Goal: Task Accomplishment & Management: Use online tool/utility

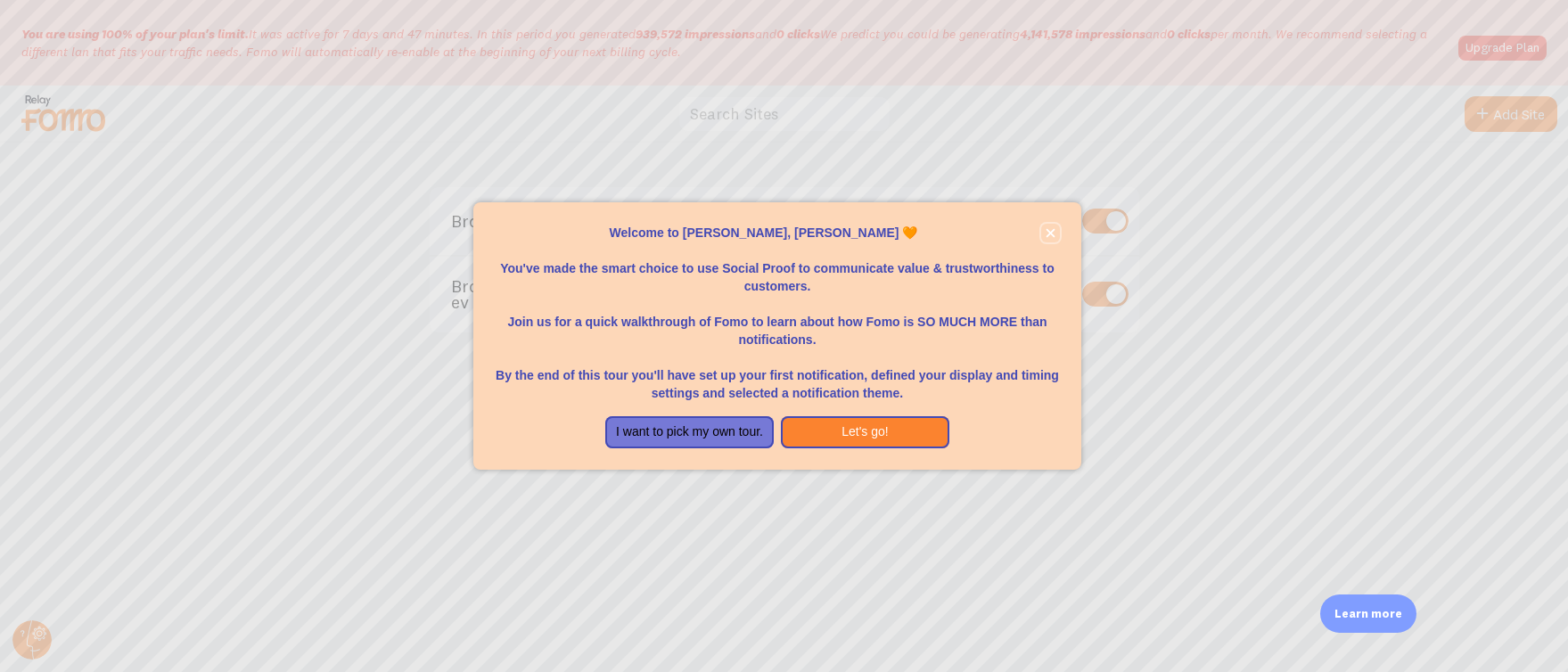
click at [1050, 231] on icon "close," at bounding box center [1051, 233] width 10 height 10
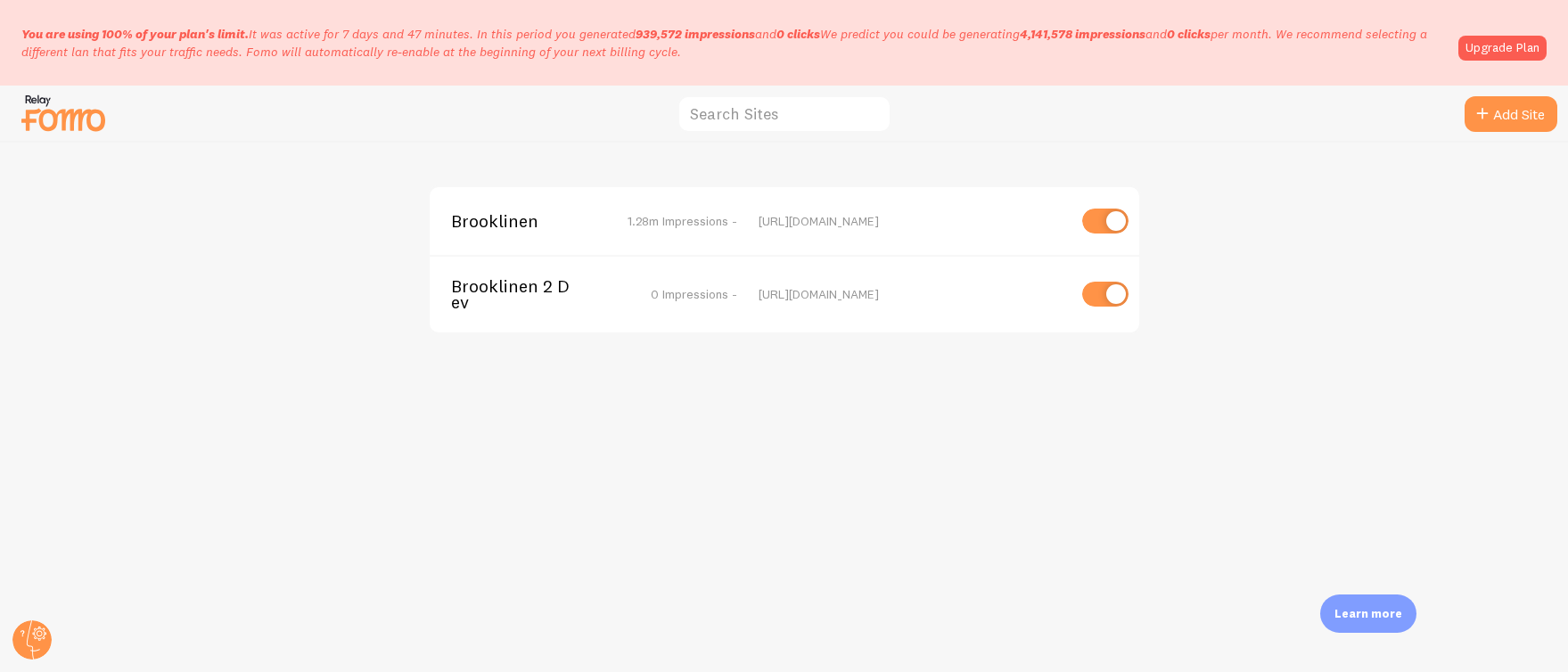
click at [484, 215] on span "Brooklinen" at bounding box center [523, 221] width 143 height 16
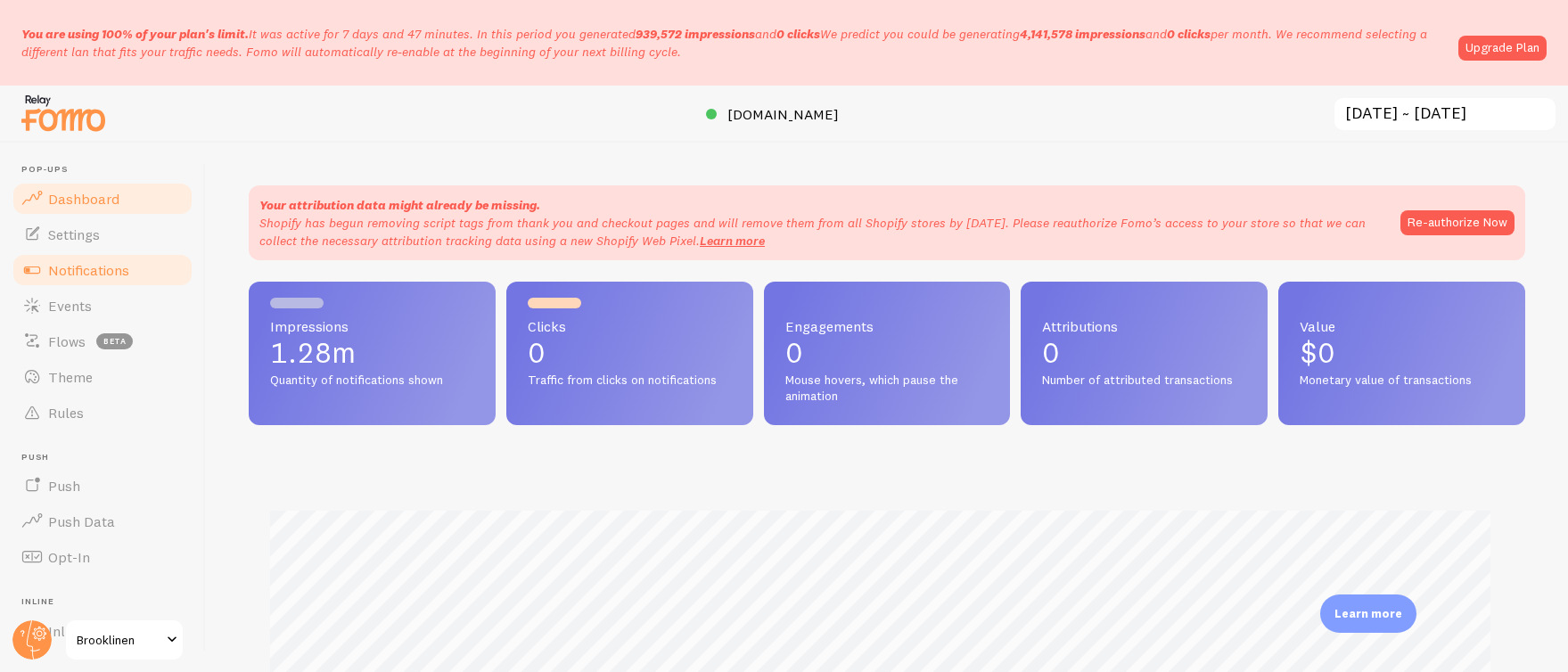
click at [95, 268] on span "Notifications" at bounding box center [88, 270] width 81 height 18
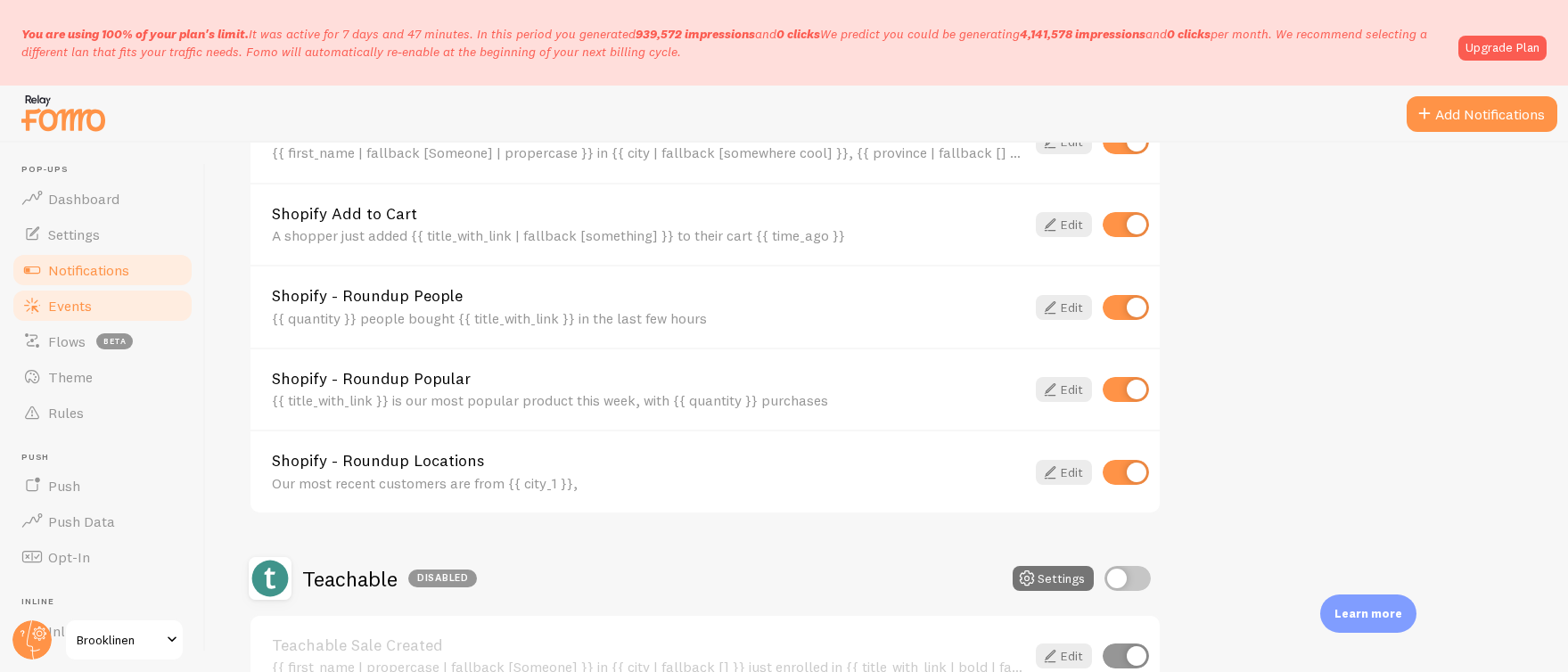
scroll to position [659, 0]
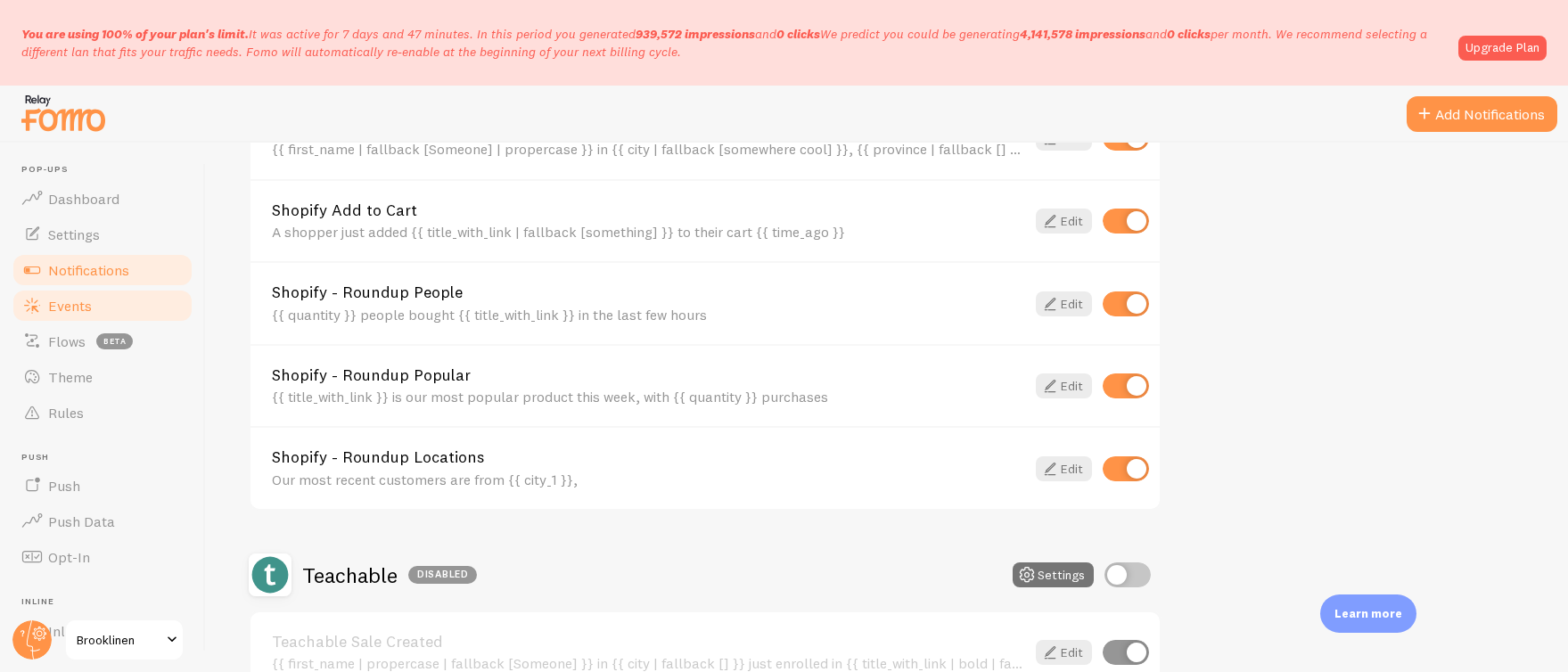
click at [34, 305] on span at bounding box center [32, 306] width 22 height 22
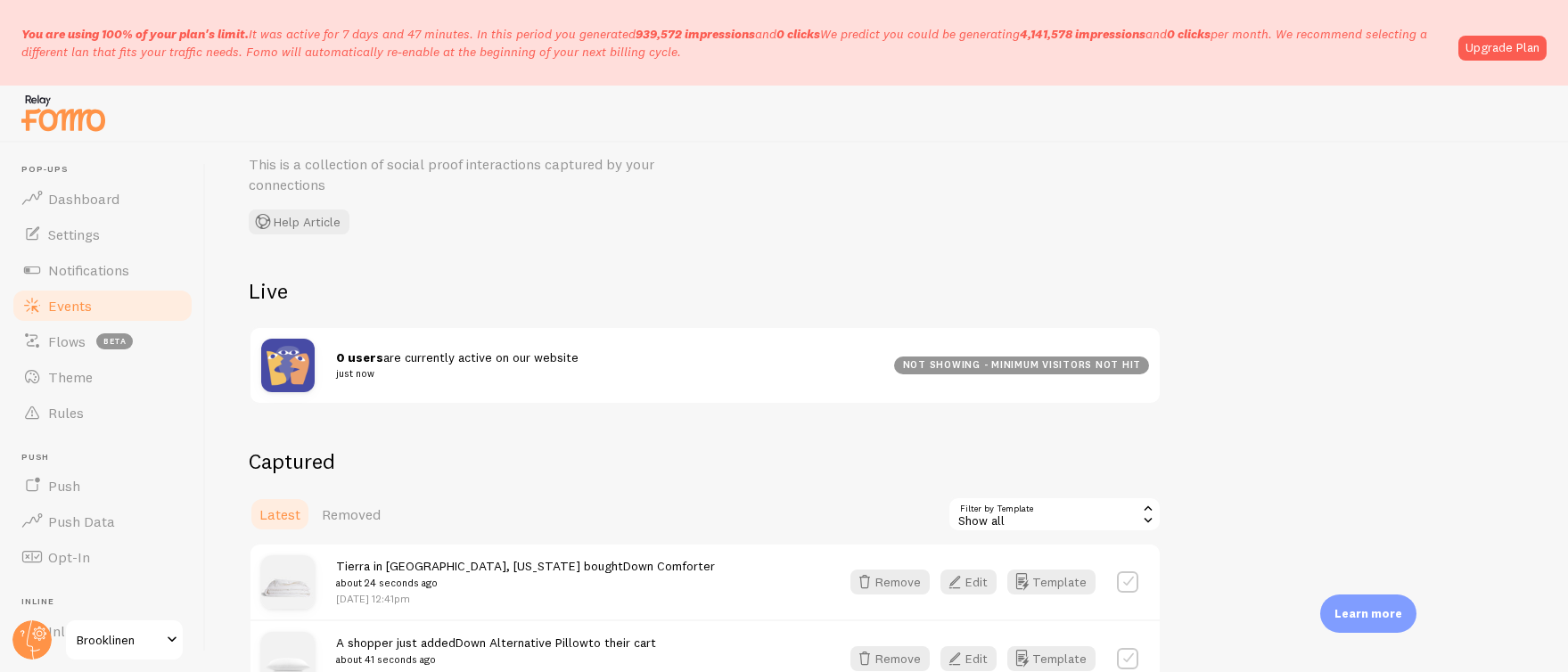
scroll to position [9, 0]
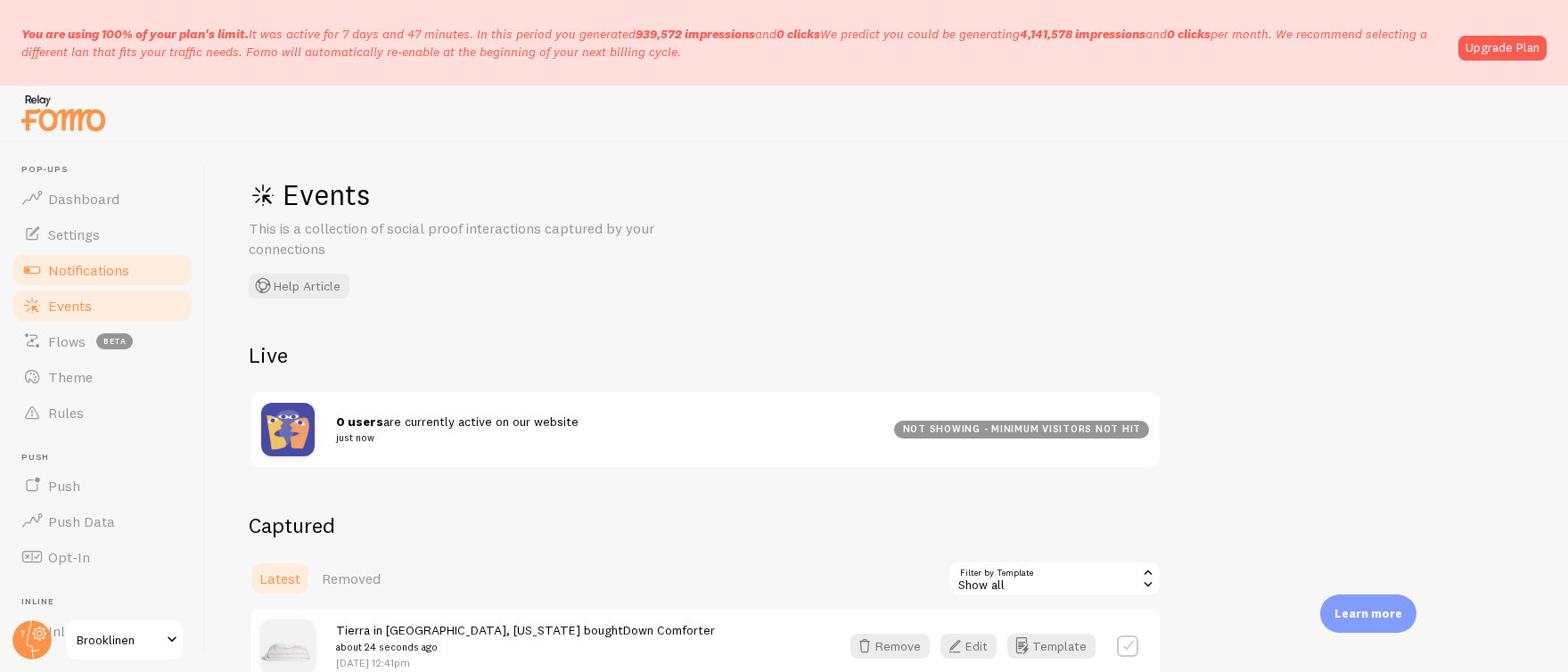
click at [84, 265] on span "Notifications" at bounding box center [88, 270] width 81 height 18
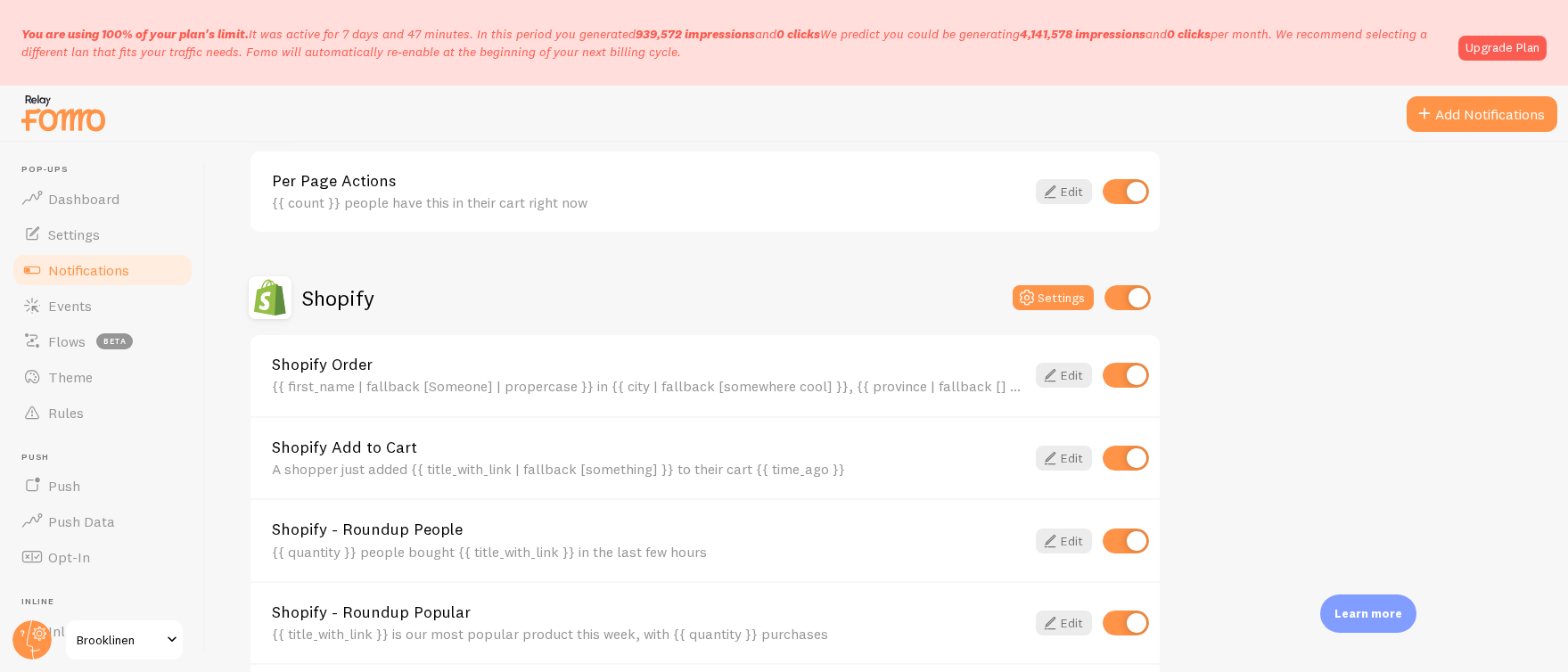
scroll to position [239, 0]
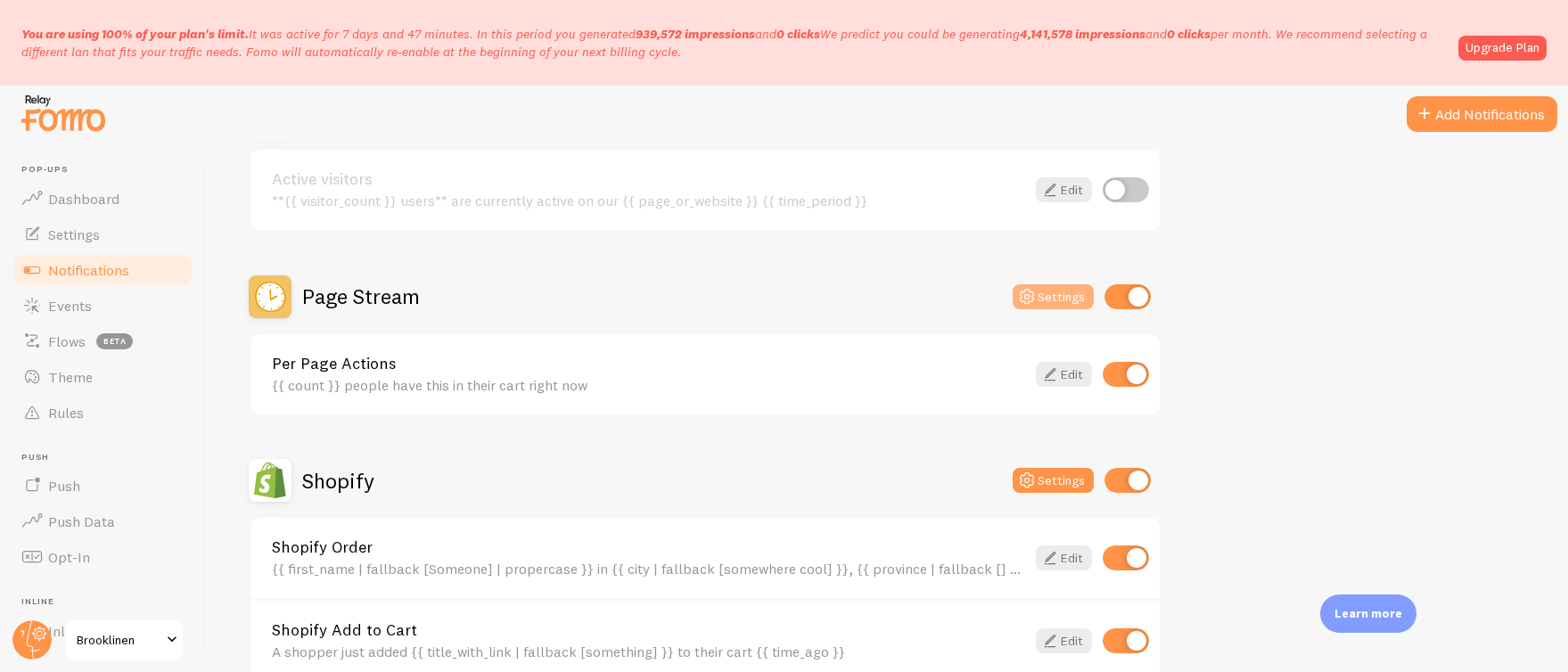
click at [1020, 296] on icon at bounding box center [1027, 297] width 22 height 22
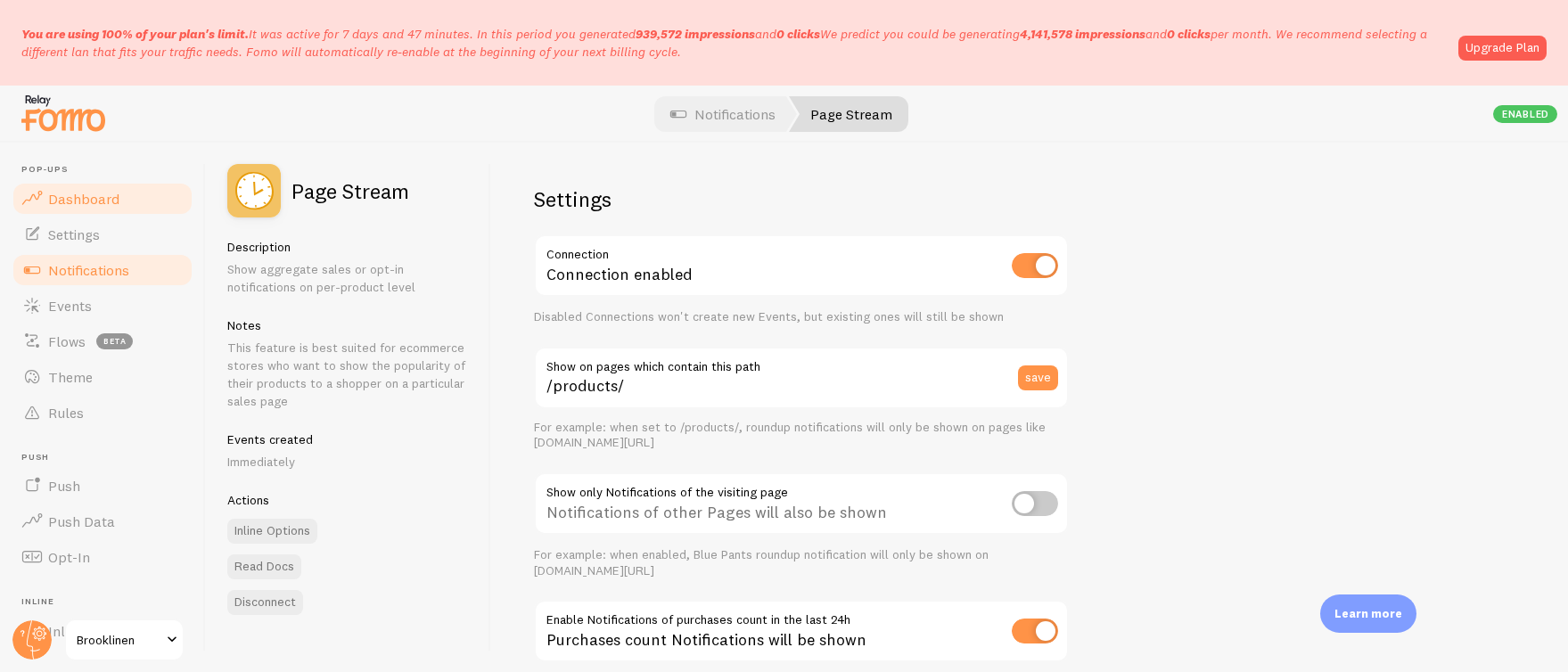
click at [75, 190] on span "Dashboard" at bounding box center [83, 199] width 72 height 18
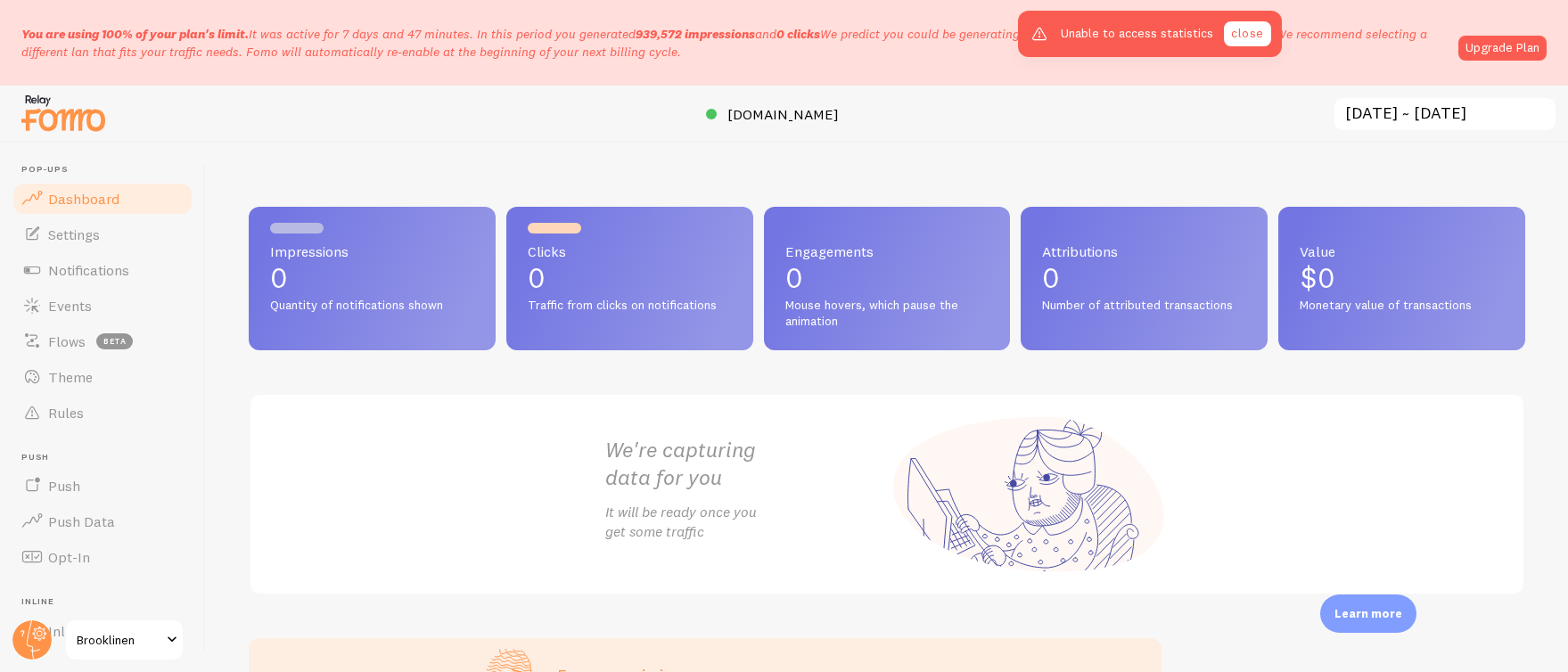
click at [1263, 38] on link "close" at bounding box center [1247, 33] width 46 height 25
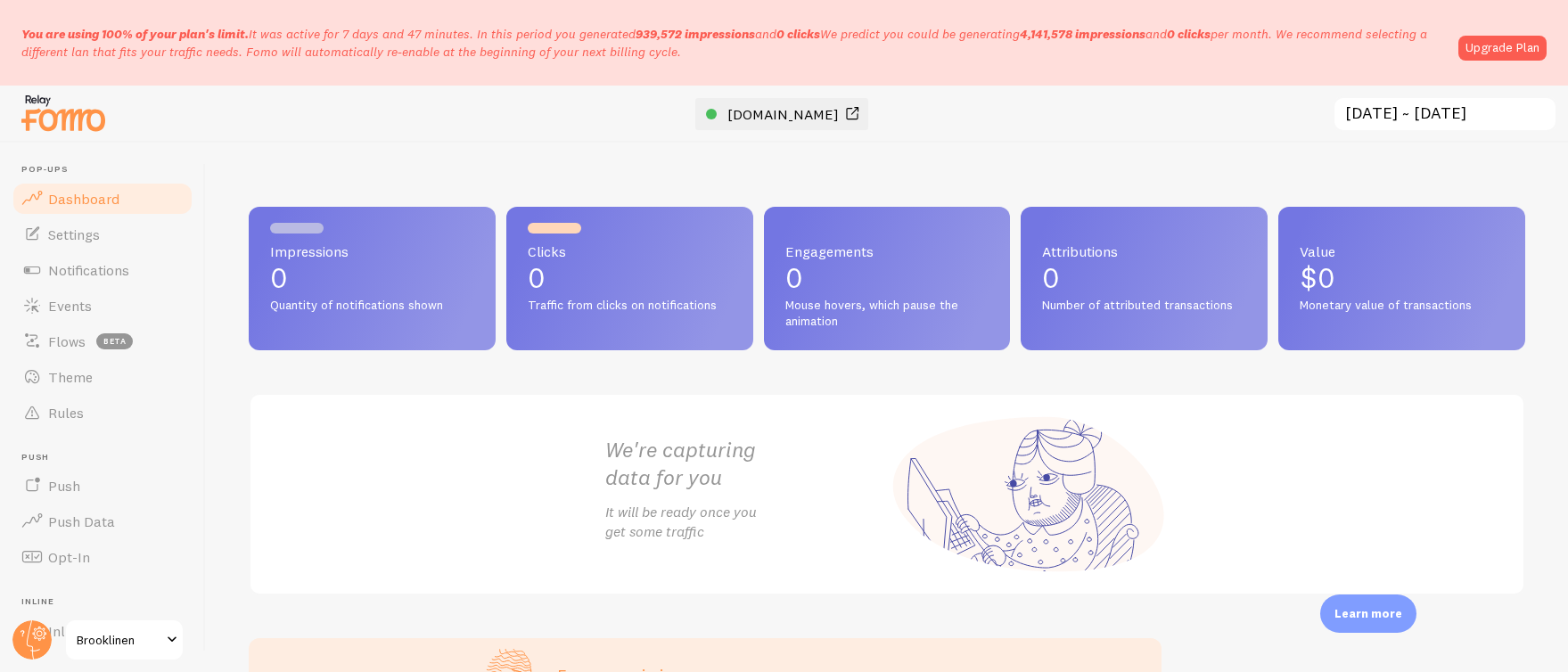
click at [802, 109] on span "[DOMAIN_NAME]" at bounding box center [783, 114] width 112 height 18
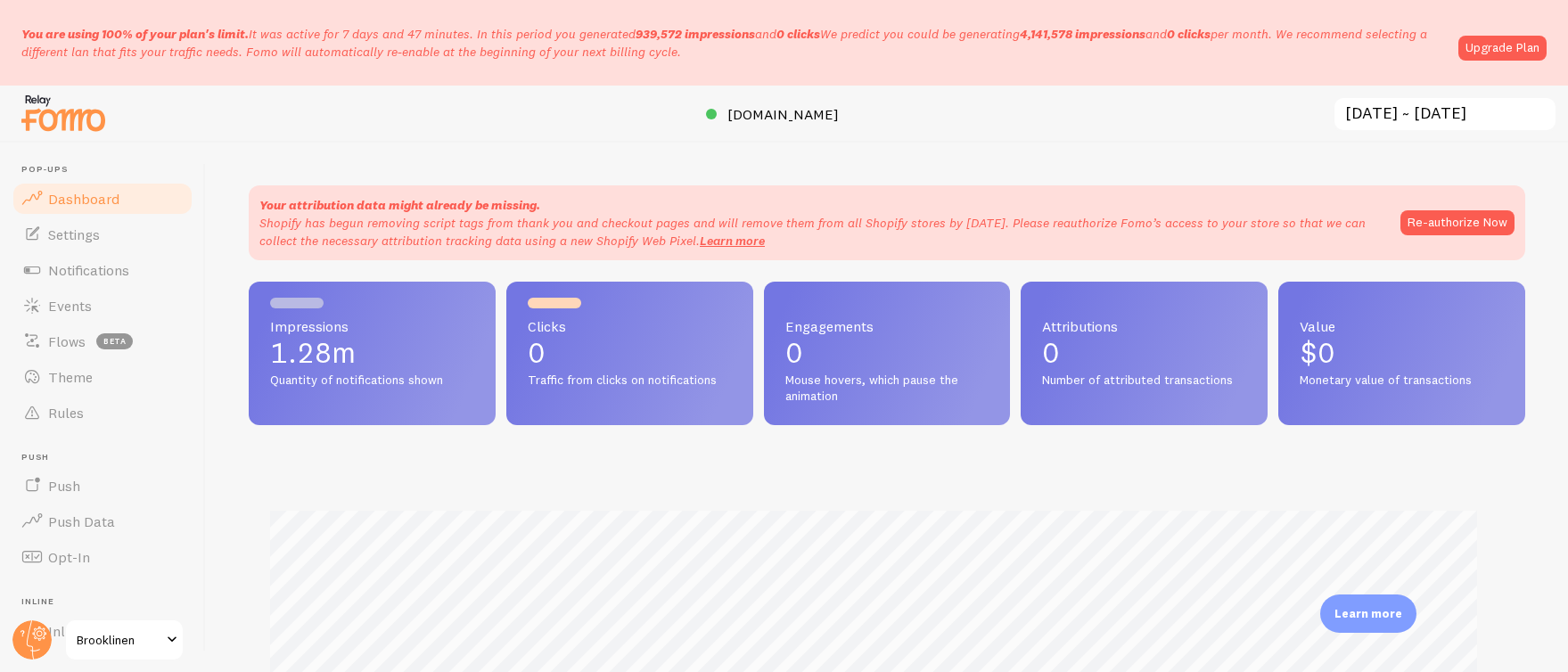
scroll to position [890959, 890351]
click at [107, 269] on span "Notifications" at bounding box center [88, 270] width 81 height 18
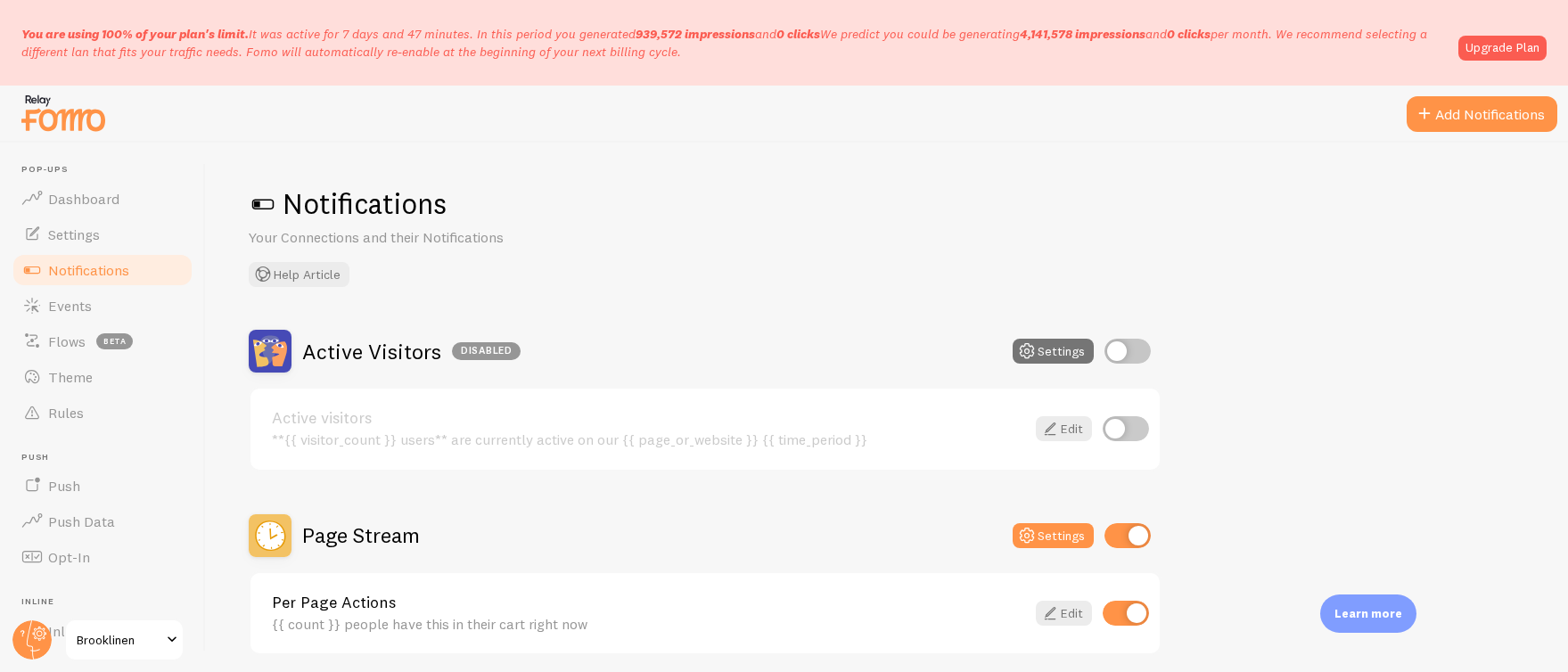
scroll to position [146, 0]
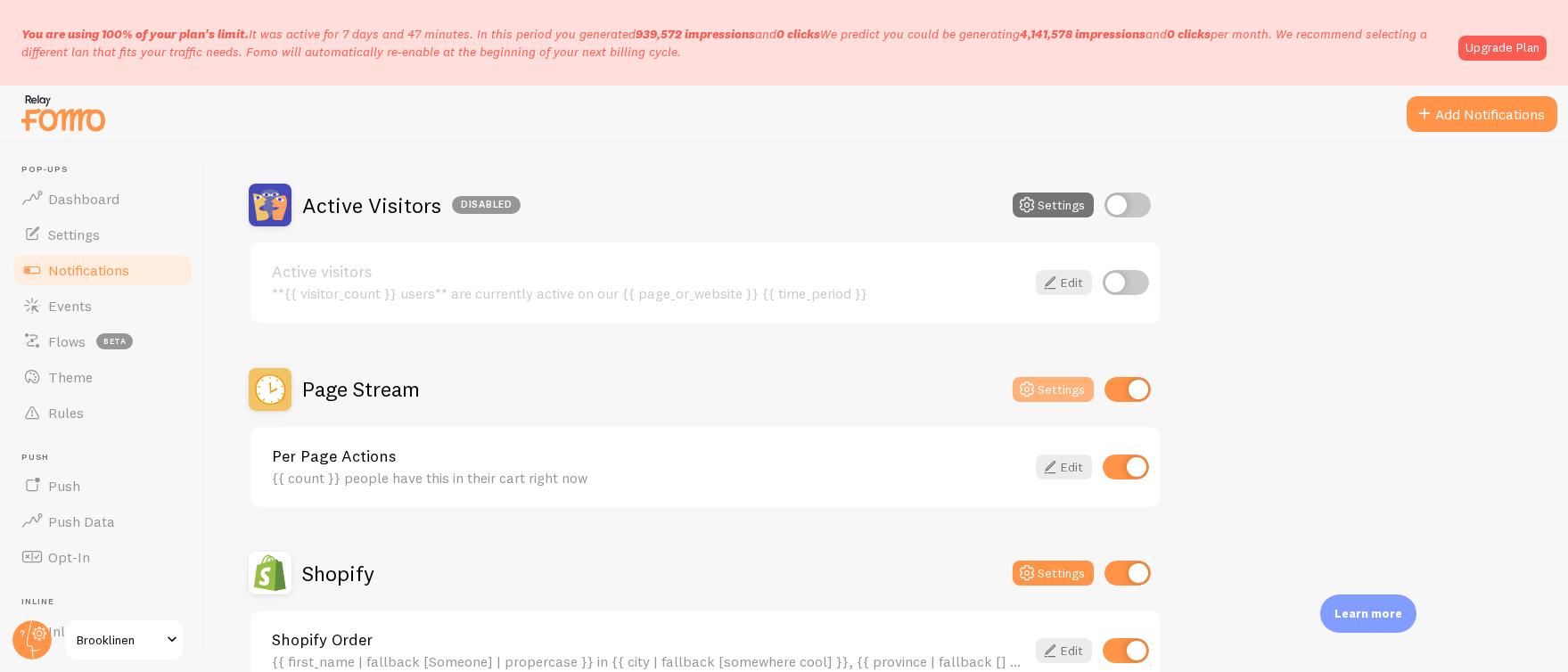
click at [1050, 389] on button "Settings" at bounding box center [1053, 388] width 81 height 25
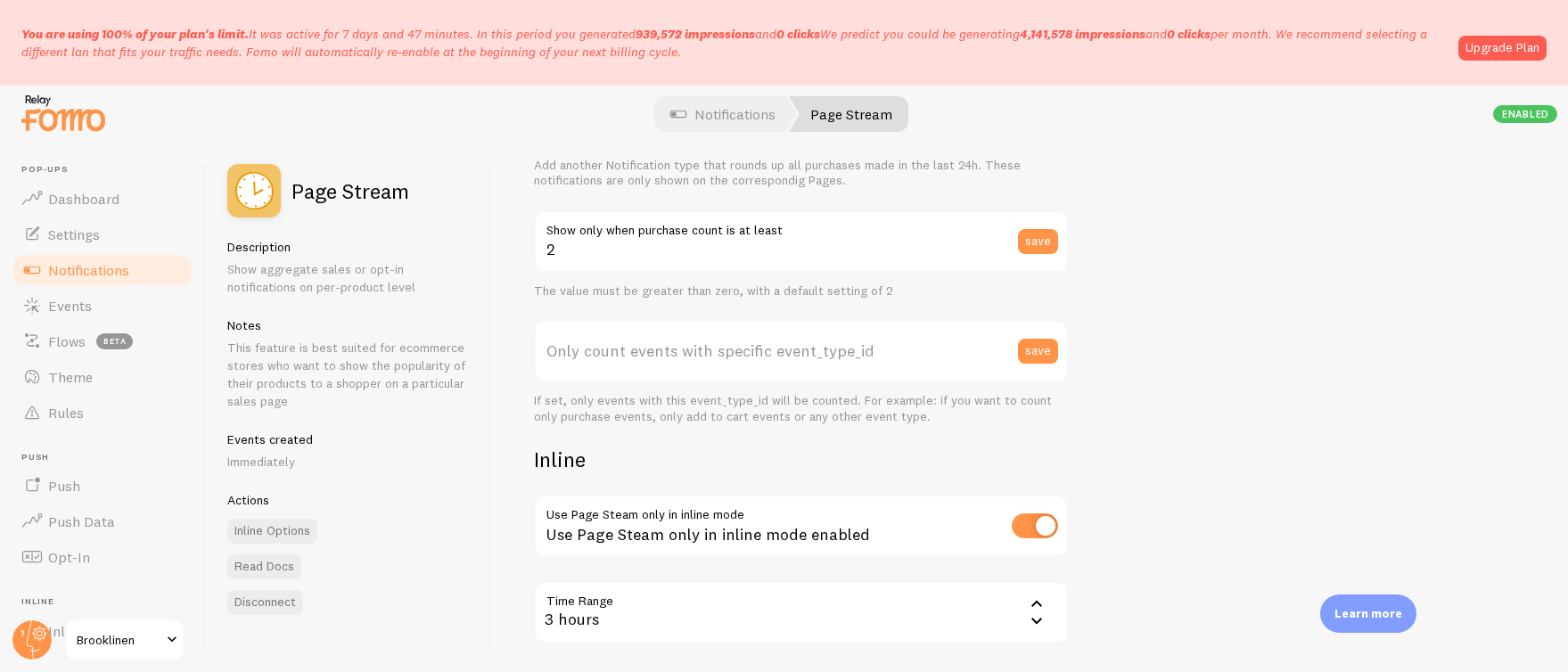
scroll to position [555, 0]
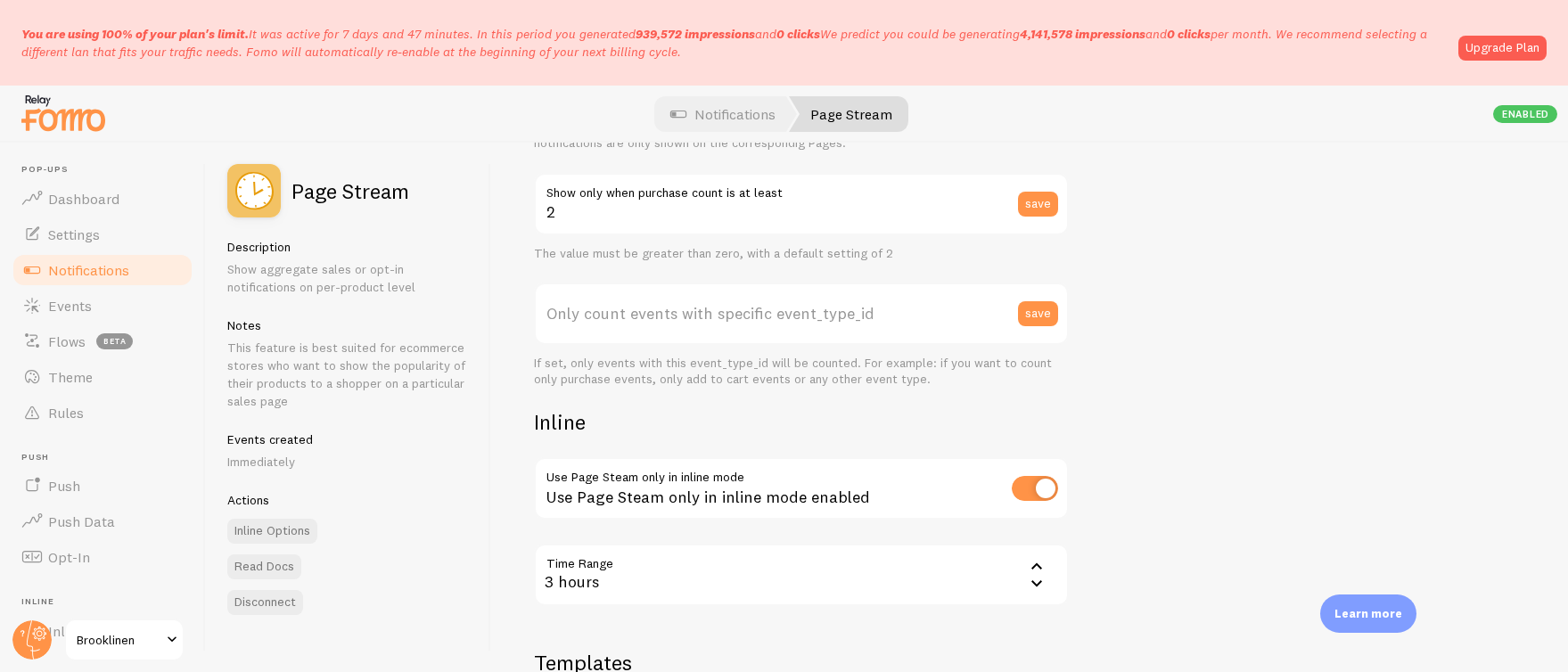
click at [816, 308] on label "Only count events with specific event_type_id" at bounding box center [801, 314] width 535 height 63
click at [816, 308] on input "Only count events with specific event_type_id" at bounding box center [801, 314] width 535 height 63
click at [74, 294] on link "Events" at bounding box center [102, 306] width 183 height 35
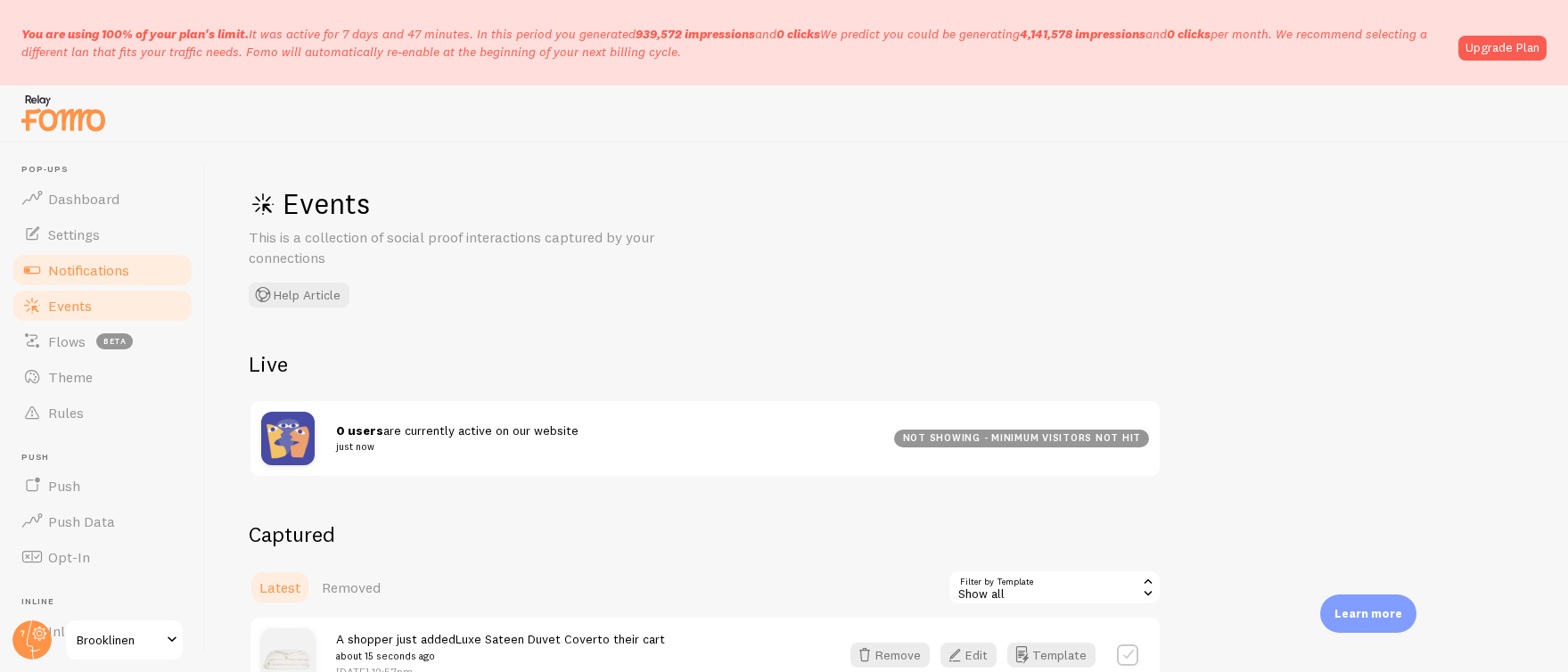
click at [58, 274] on span "Notifications" at bounding box center [88, 270] width 81 height 18
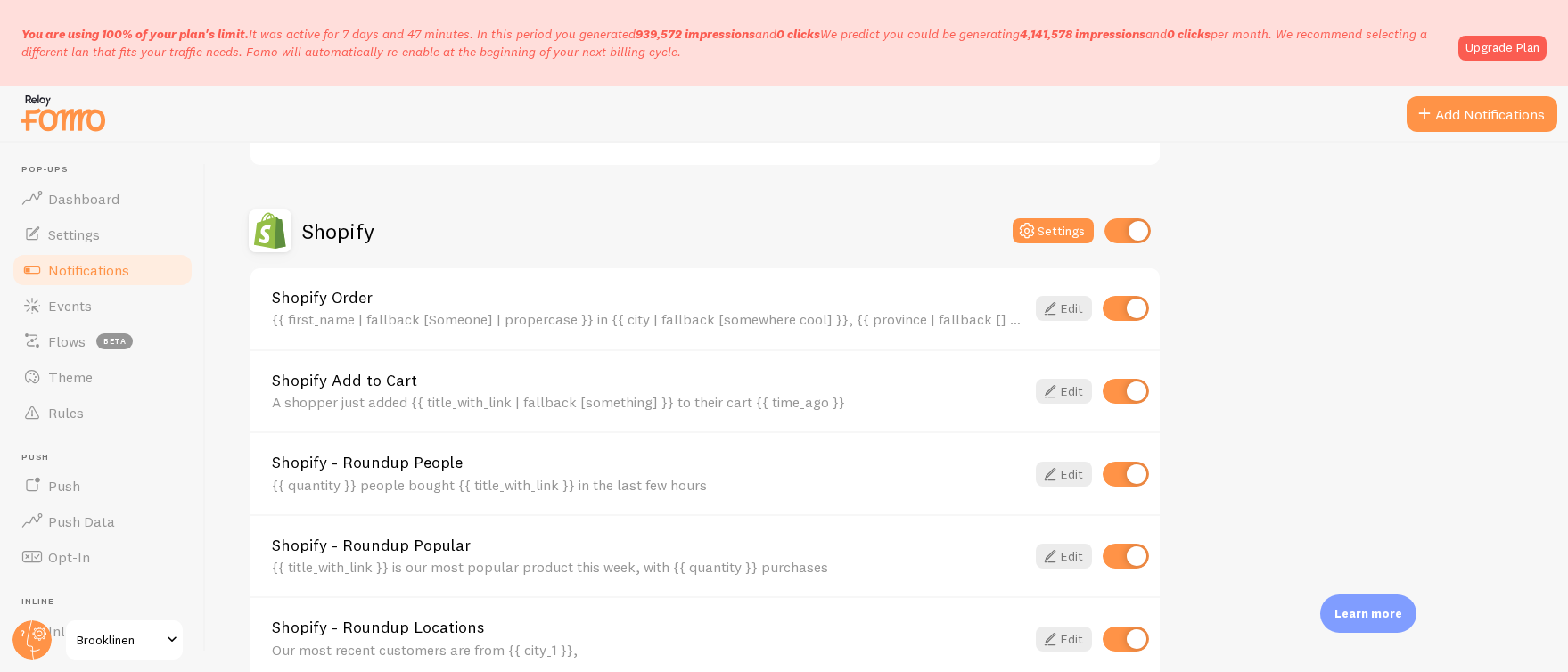
scroll to position [492, 0]
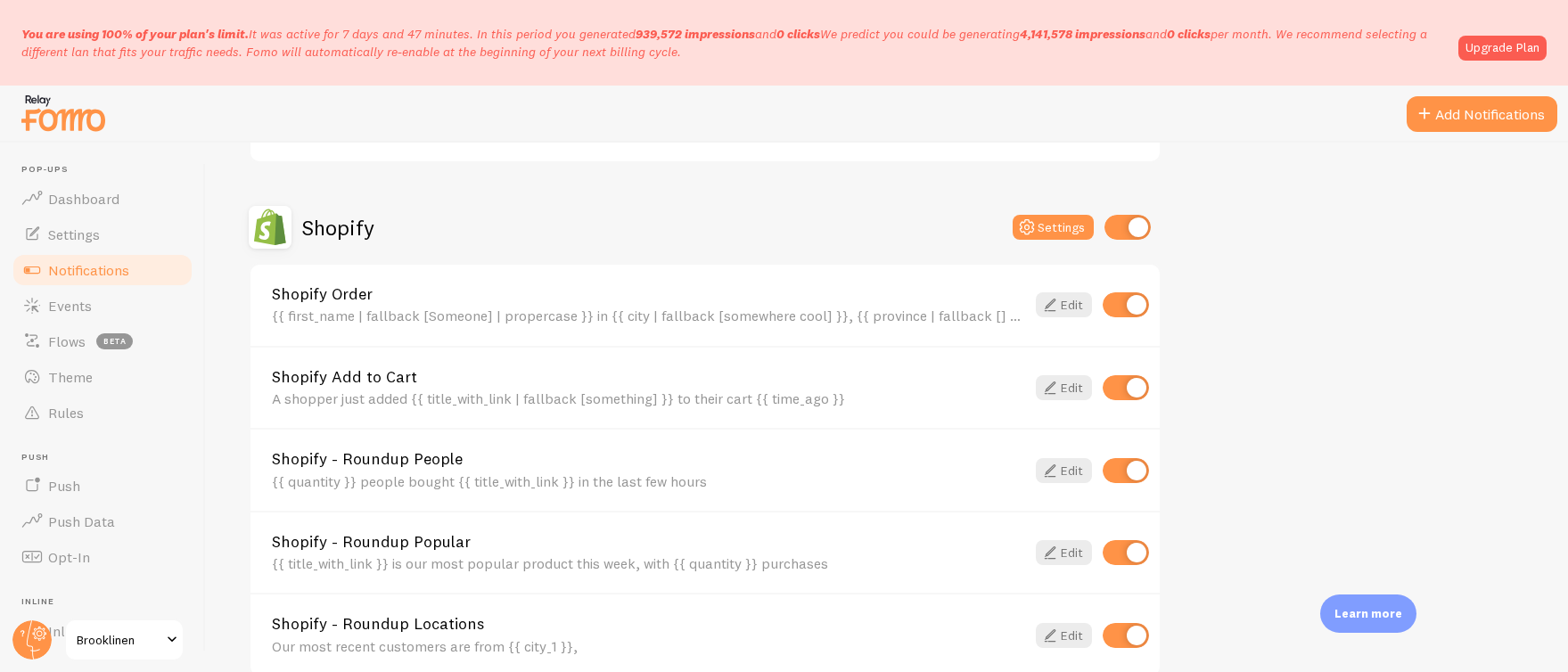
click at [711, 309] on div "{{ first_name | fallback [Someone] | propercase }} in {{ city | fallback [somew…" at bounding box center [649, 315] width 754 height 16
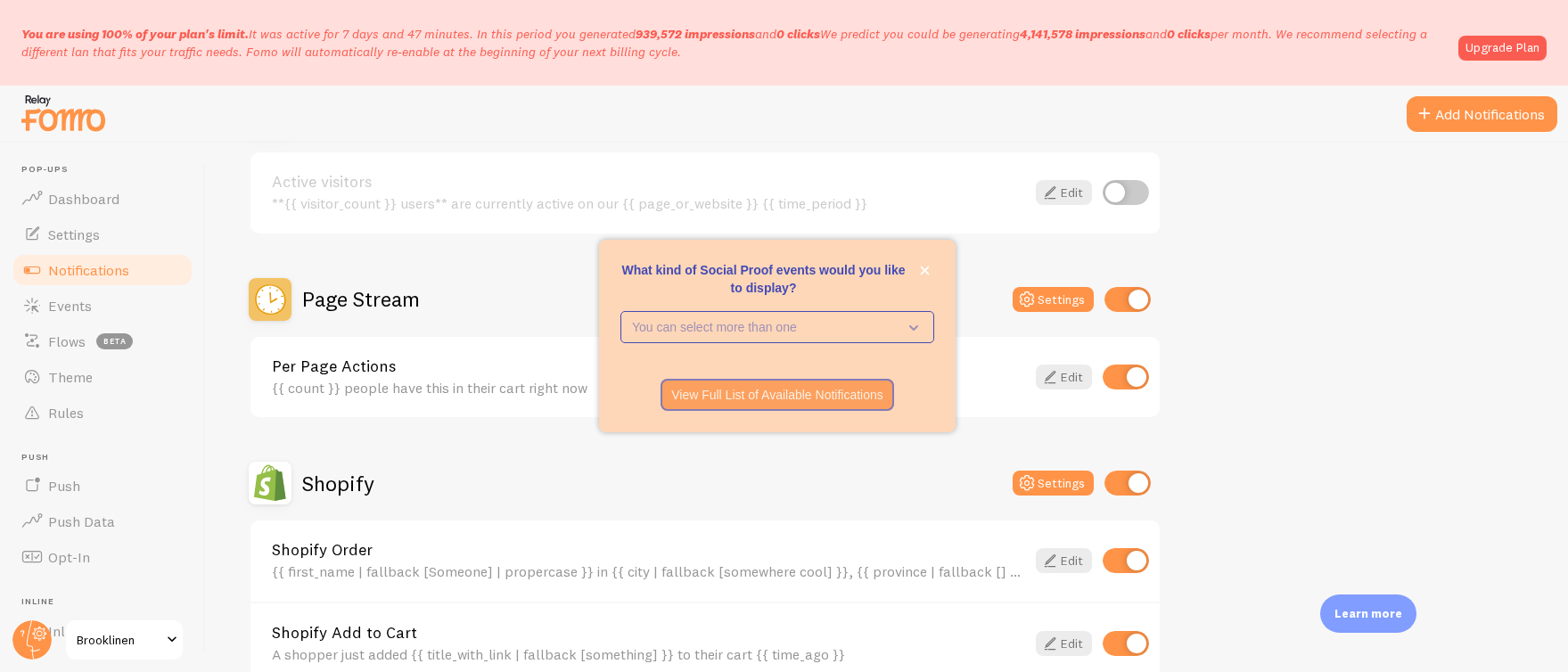
scroll to position [279, 0]
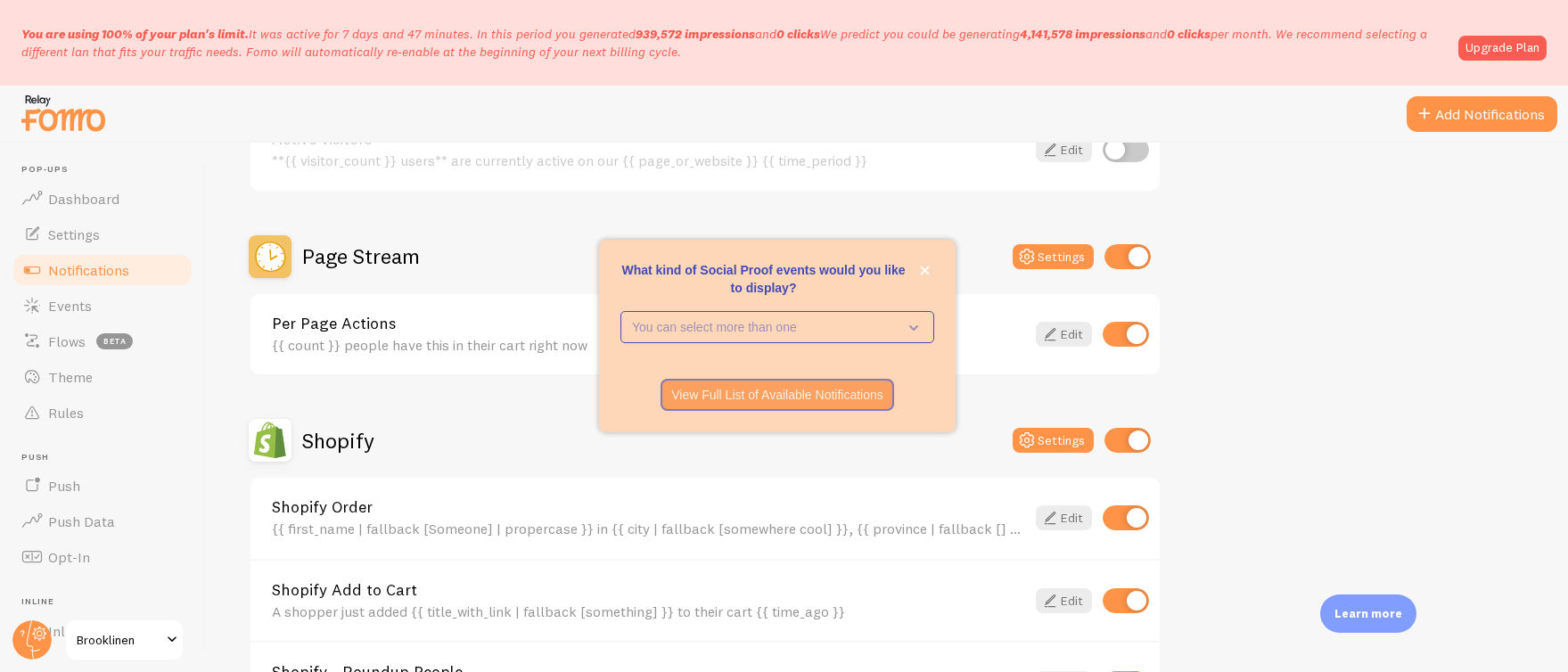
click at [575, 598] on div "Shopify Add to Cart A shopper just added {{ title_with_link | fallback [somethi…" at bounding box center [649, 600] width 754 height 38
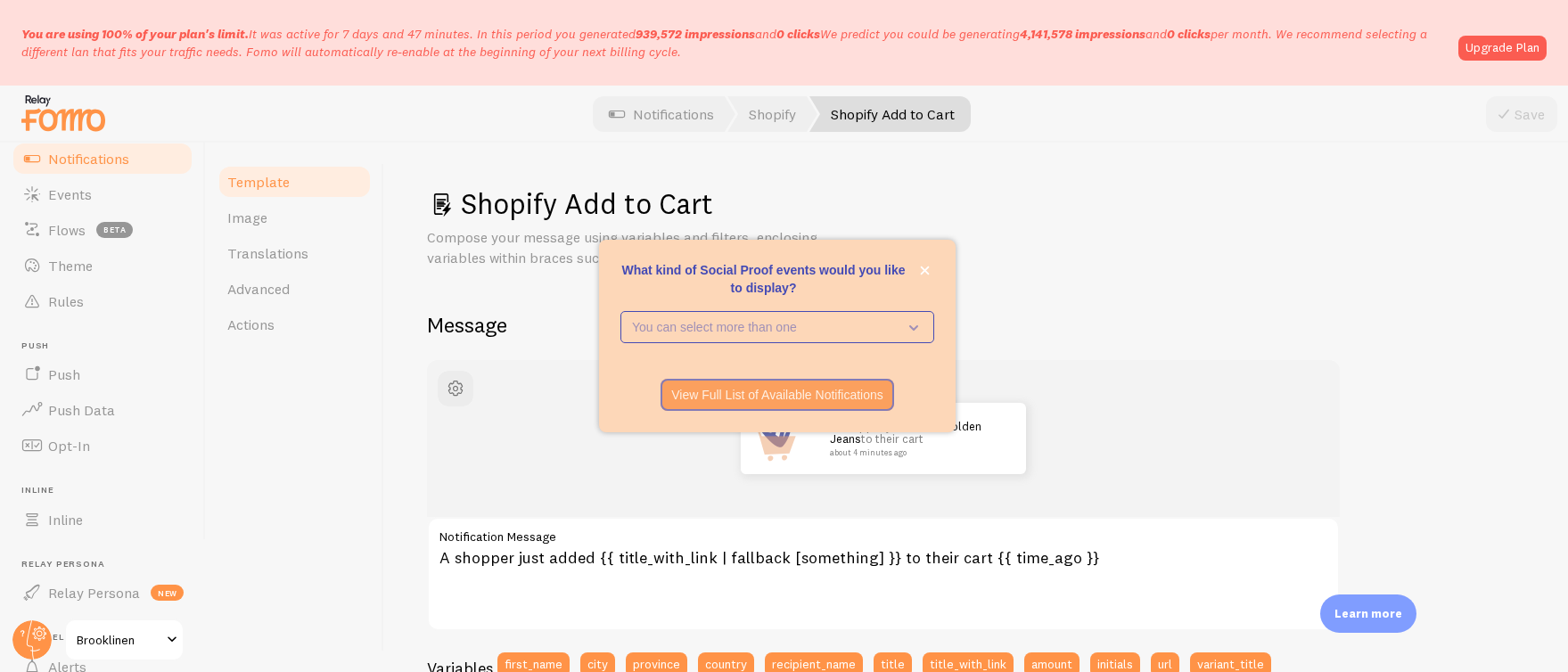
scroll to position [200, 0]
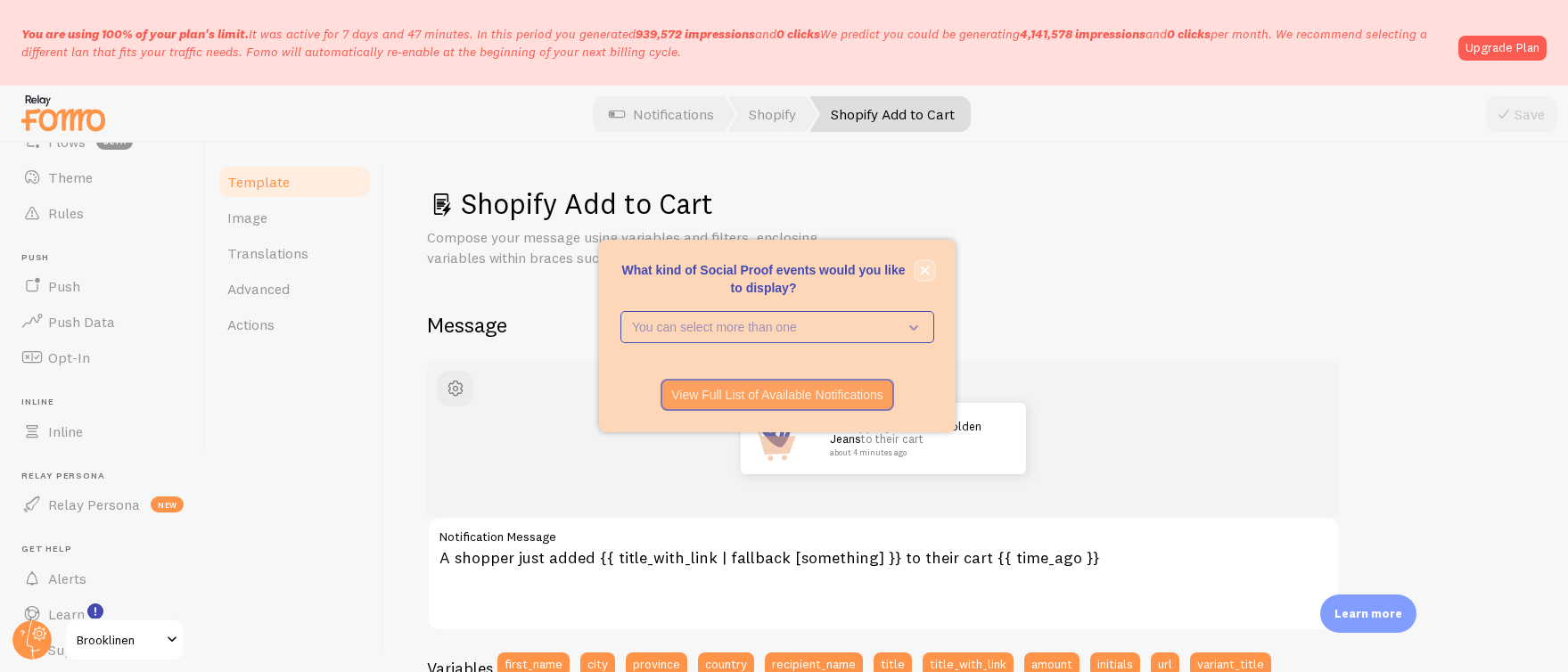
click at [929, 267] on icon "close," at bounding box center [925, 271] width 10 height 10
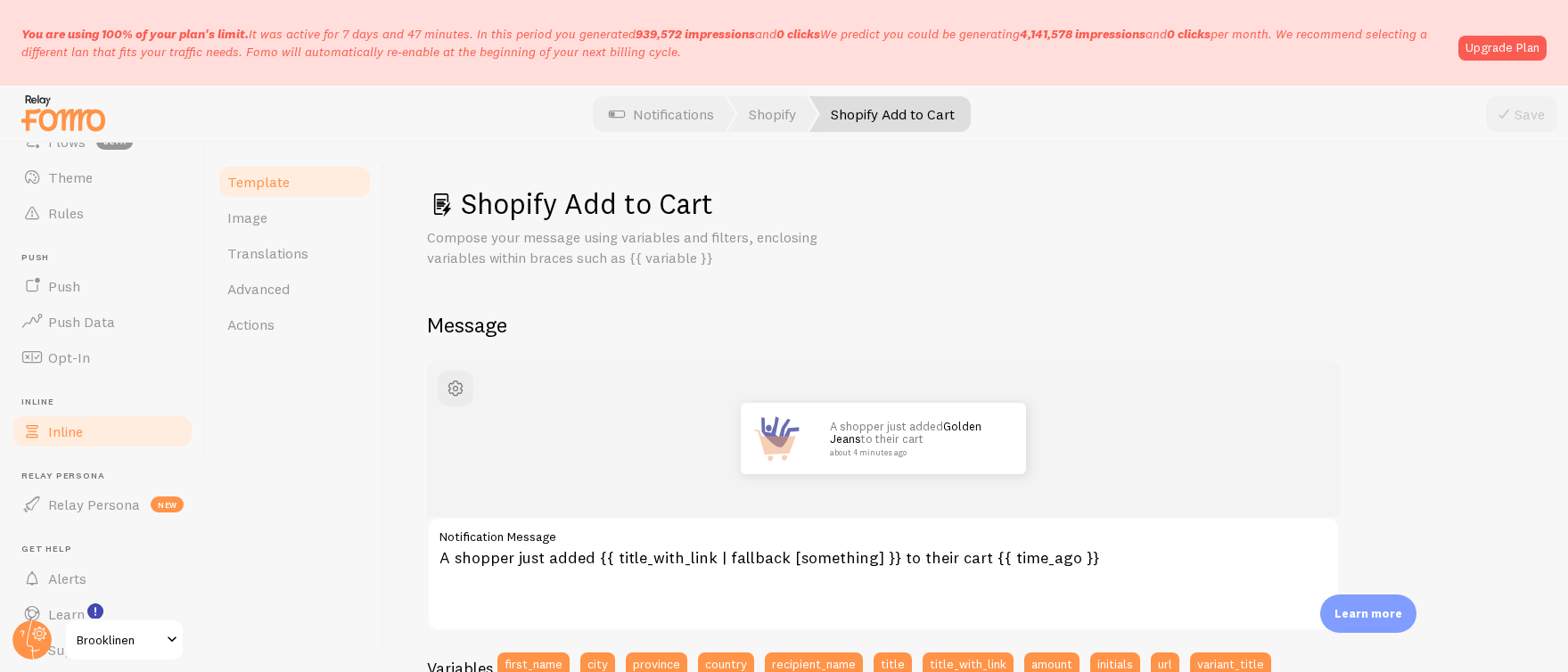
click at [83, 425] on link "Inline" at bounding box center [102, 432] width 183 height 35
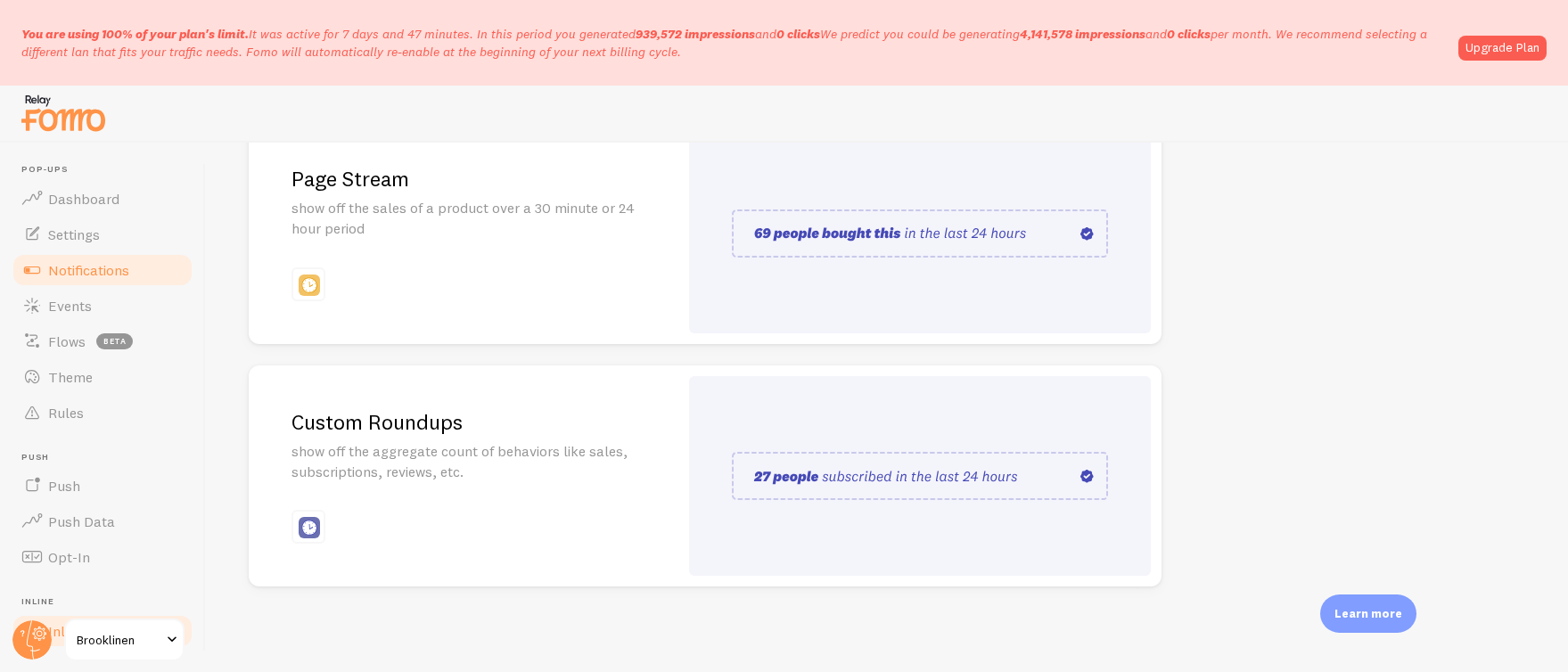
click at [131, 261] on link "Notifications" at bounding box center [102, 270] width 183 height 35
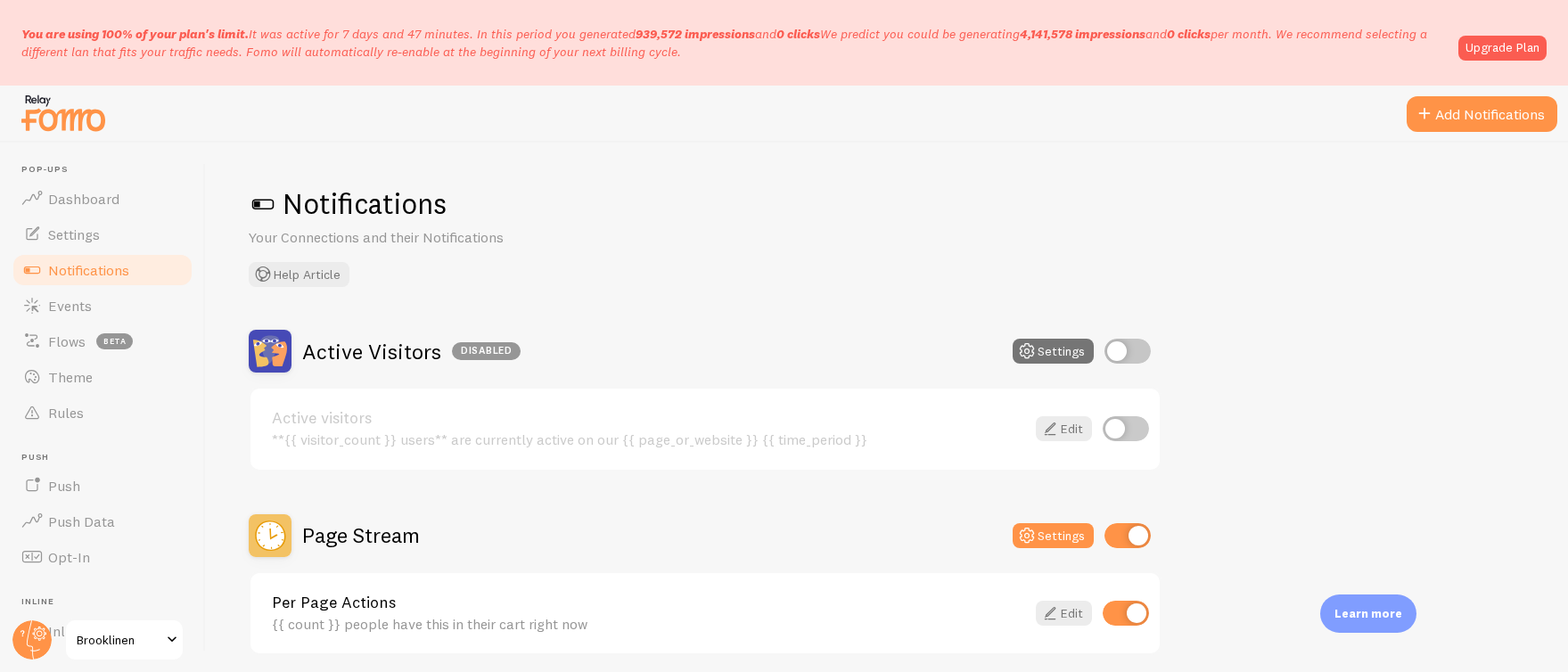
click at [380, 529] on h2 "Page Stream" at bounding box center [361, 536] width 118 height 27
